Goal: Task Accomplishment & Management: Manage account settings

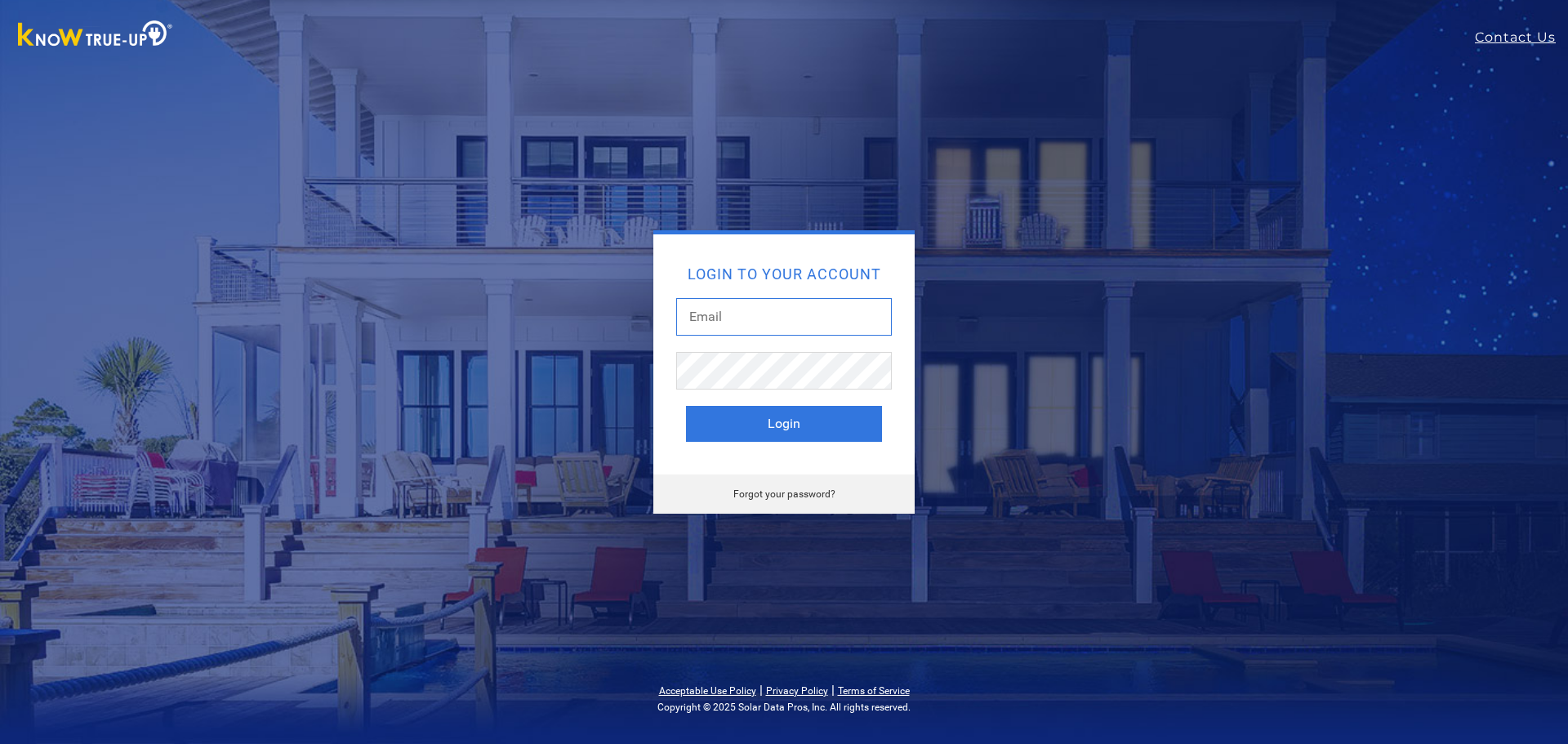
click at [743, 320] on input "text" at bounding box center [784, 317] width 215 height 37
type input "[PERSON_NAME][EMAIL_ADDRESS][DOMAIN_NAME]"
click at [773, 493] on link "Forgot your password?" at bounding box center [785, 494] width 102 height 12
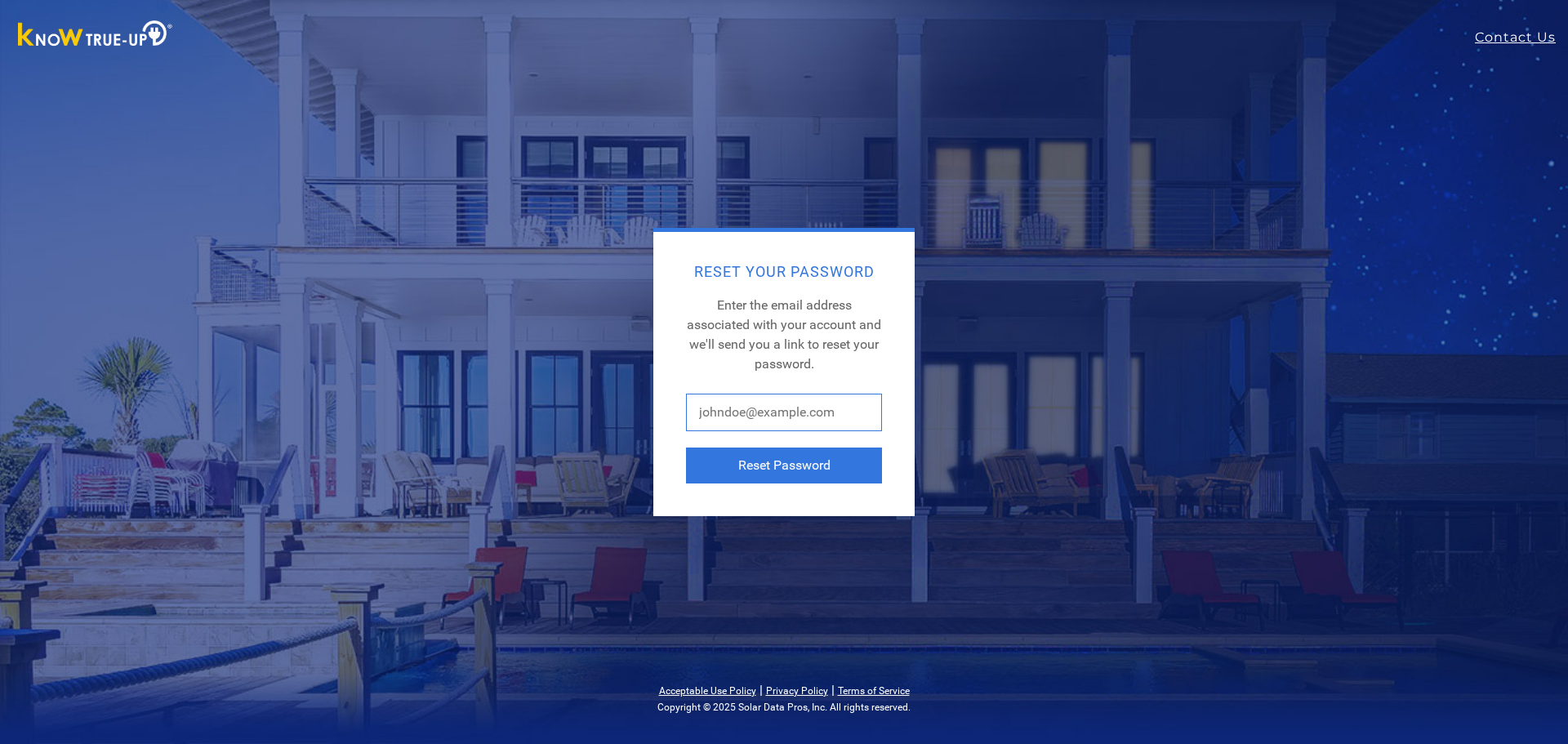
click at [758, 424] on input "text" at bounding box center [784, 412] width 196 height 37
type input "chrispatrick@cusd.com"
click at [779, 464] on button "Reset Password" at bounding box center [784, 465] width 196 height 36
